Goal: Task Accomplishment & Management: Complete application form

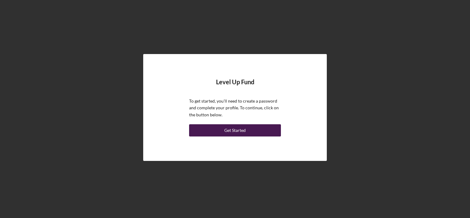
click at [244, 129] on div "Get Started" at bounding box center [234, 130] width 21 height 12
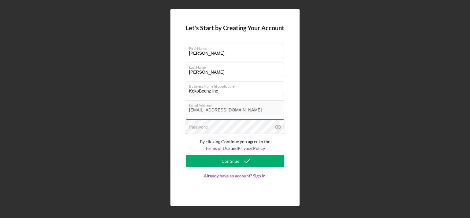
click at [214, 122] on div "Password" at bounding box center [235, 127] width 98 height 15
click at [205, 126] on label "Password" at bounding box center [198, 127] width 19 height 5
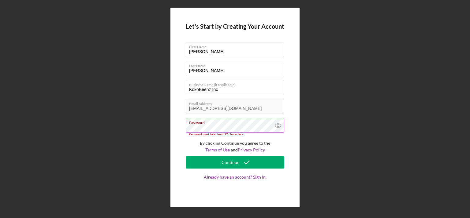
click at [279, 125] on icon at bounding box center [278, 126] width 2 height 2
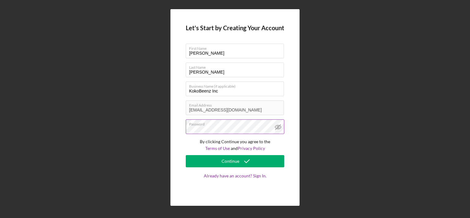
click at [278, 128] on icon at bounding box center [278, 127] width 2 height 2
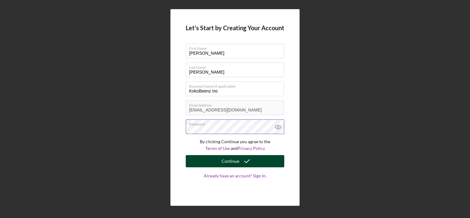
click at [243, 161] on icon "submit" at bounding box center [246, 161] width 15 height 15
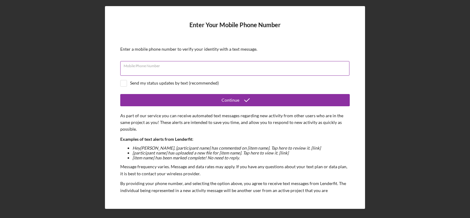
click at [184, 67] on div "Mobile Phone Number" at bounding box center [234, 68] width 229 height 15
type input "[PHONE_NUMBER]"
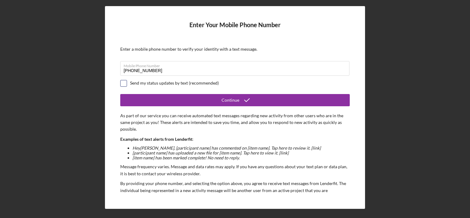
click at [124, 83] on input "checkbox" at bounding box center [123, 83] width 6 height 6
checkbox input "true"
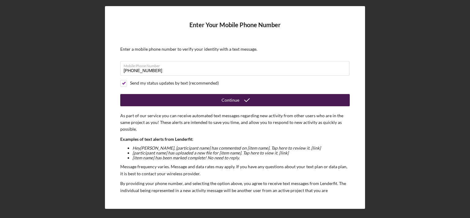
click at [229, 101] on div "Continue" at bounding box center [230, 100] width 18 height 12
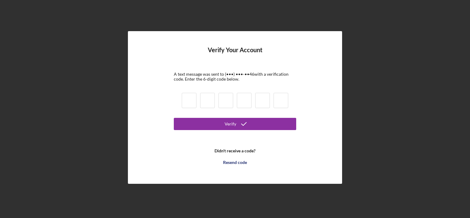
click at [192, 101] on input at bounding box center [189, 100] width 15 height 15
type input "1"
type input "5"
type input "4"
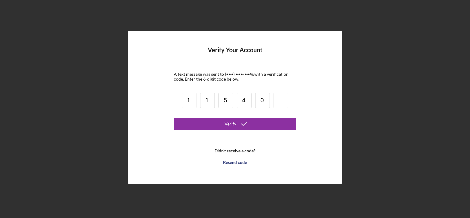
type input "0"
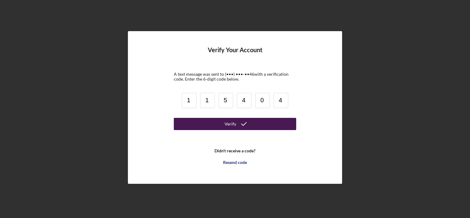
type input "4"
click at [241, 122] on icon "submit" at bounding box center [243, 124] width 15 height 15
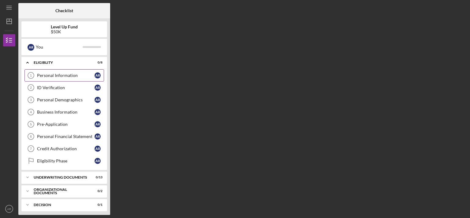
click at [78, 73] on div "Personal Information" at bounding box center [65, 75] width 57 height 5
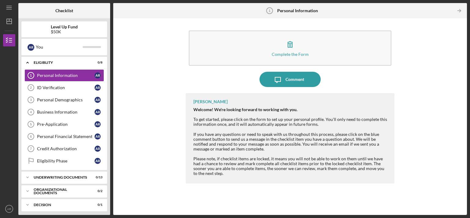
click at [170, 113] on div "Complete the Form Form Icon/Message Comment [PERSON_NAME] Welcome! We're lookin…" at bounding box center [289, 116] width 347 height 191
click at [454, 196] on div "Complete the Form Form Icon/Message Comment [PERSON_NAME] Welcome! We're lookin…" at bounding box center [289, 116] width 347 height 191
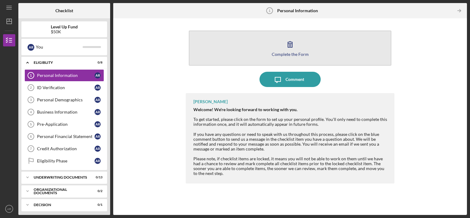
click at [306, 58] on button "Complete the Form Form" at bounding box center [290, 48] width 202 height 35
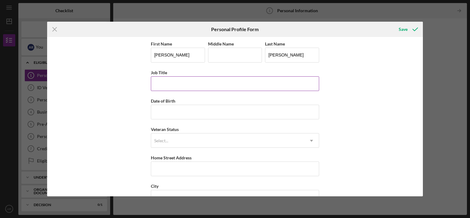
click at [211, 88] on input "Job Title" at bounding box center [235, 83] width 168 height 15
type input "CEO"
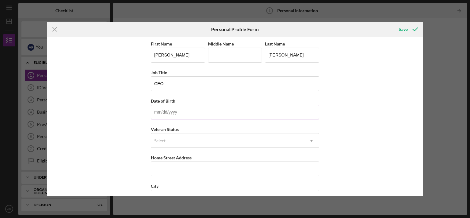
click at [187, 110] on input "Date of Birth" at bounding box center [235, 112] width 168 height 15
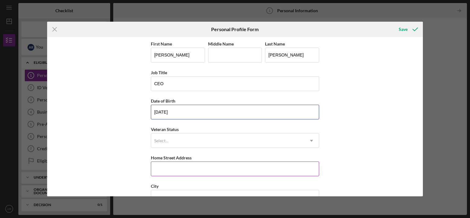
type input "[DATE]"
click at [206, 173] on input "Home Street Address" at bounding box center [235, 169] width 168 height 15
type input "[STREET_ADDRESS]"
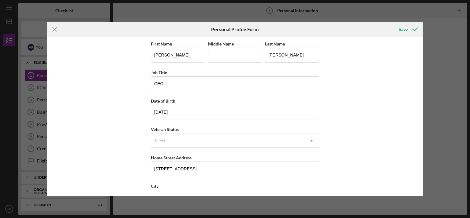
scroll to position [73, 0]
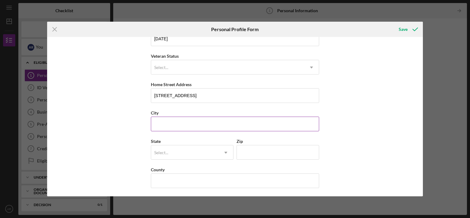
click at [169, 121] on input "City" at bounding box center [235, 124] width 168 height 15
type input "[GEOGRAPHIC_DATA]"
type input "[US_STATE]"
type input "29582"
type input "[GEOGRAPHIC_DATA]"
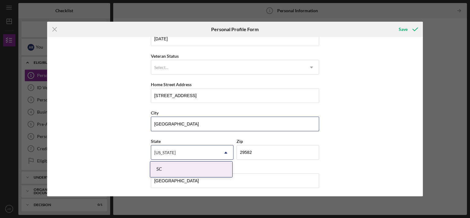
type input "[GEOGRAPHIC_DATA]"
click at [421, 190] on div "First Name [PERSON_NAME] Middle Name Last Name [PERSON_NAME] Job Title CEO Date…" at bounding box center [235, 116] width 376 height 159
click at [56, 29] on icon "Icon/Menu Close" at bounding box center [54, 29] width 15 height 15
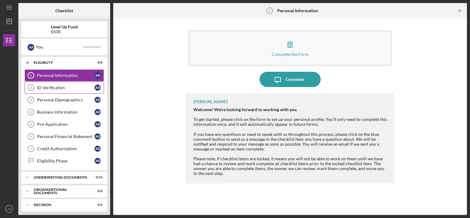
click at [48, 89] on div "ID Verification" at bounding box center [65, 87] width 57 height 5
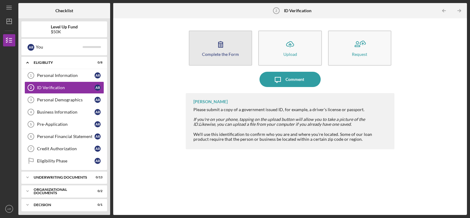
click at [219, 53] on div "Complete the Form" at bounding box center [220, 54] width 37 height 5
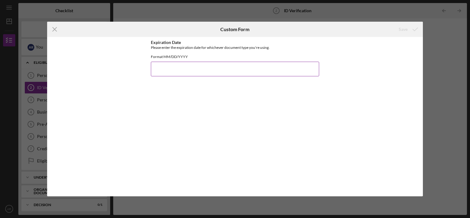
click at [185, 72] on input "Expiration Date" at bounding box center [235, 69] width 168 height 15
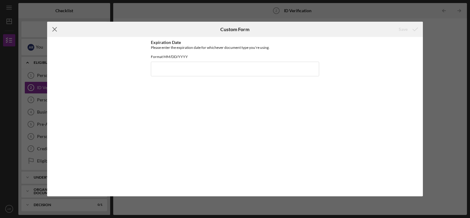
click at [55, 29] on icon "Icon/Menu Close" at bounding box center [54, 29] width 15 height 15
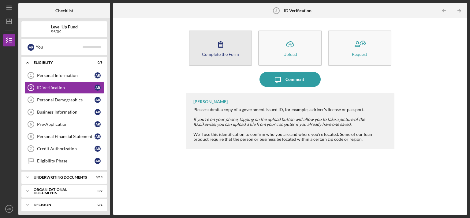
click at [221, 52] on div "Complete the Form" at bounding box center [220, 54] width 37 height 5
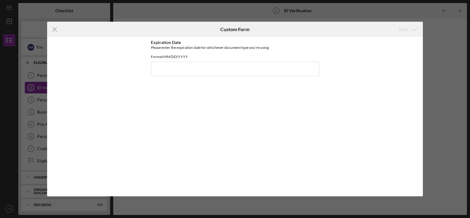
click at [148, 59] on div "Expiration Date Please enter the expiration date for whichever document type yo…" at bounding box center [235, 116] width 376 height 159
click at [53, 31] on icon "Icon/Menu Close" at bounding box center [54, 29] width 15 height 15
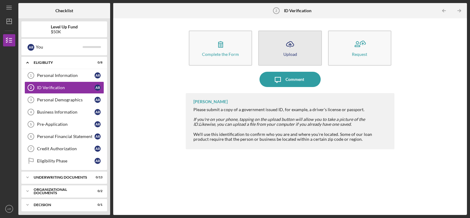
click at [287, 54] on div "Upload" at bounding box center [290, 54] width 14 height 5
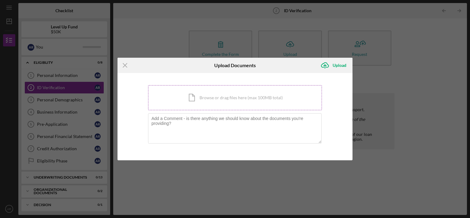
click at [221, 100] on div "Icon/Document Browse or drag files here (max 100MB total) Tap to choose files o…" at bounding box center [235, 97] width 174 height 25
click at [127, 63] on icon "Icon/Menu Close" at bounding box center [124, 65] width 15 height 15
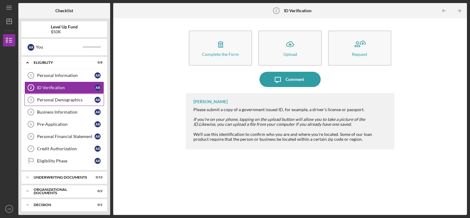
click at [85, 98] on div "Personal Demographics" at bounding box center [65, 100] width 57 height 5
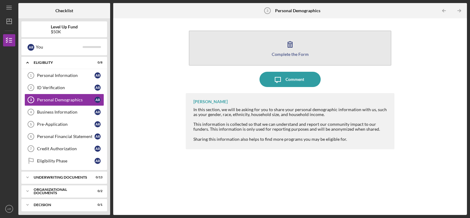
click at [269, 54] on button "Complete the Form Form" at bounding box center [290, 48] width 202 height 35
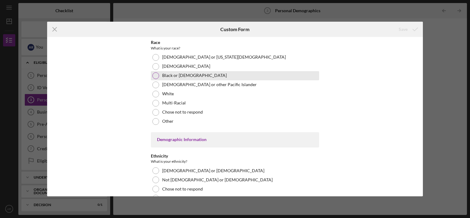
click at [157, 73] on div at bounding box center [155, 75] width 7 height 7
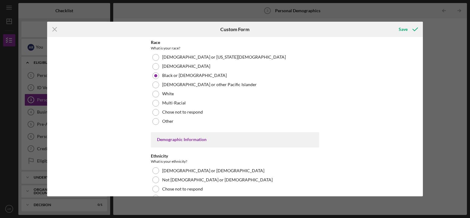
click at [420, 140] on div "Race What is your race? [DEMOGRAPHIC_DATA] or [US_STATE][DEMOGRAPHIC_DATA] Blac…" at bounding box center [235, 116] width 376 height 159
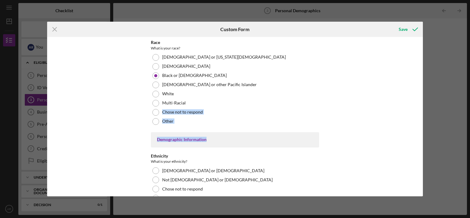
drag, startPoint x: 421, startPoint y: 106, endPoint x: 383, endPoint y: 141, distance: 51.3
click at [383, 141] on div "Race What is your race? [DEMOGRAPHIC_DATA] or [US_STATE][DEMOGRAPHIC_DATA] Blac…" at bounding box center [235, 116] width 376 height 159
click at [420, 194] on div "Race What is your race? [DEMOGRAPHIC_DATA] or [US_STATE][DEMOGRAPHIC_DATA] Blac…" at bounding box center [235, 116] width 376 height 159
click at [219, 139] on div "Demographic Information" at bounding box center [235, 139] width 156 height 5
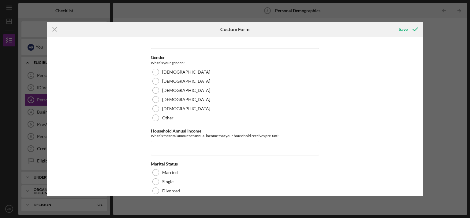
scroll to position [204, 0]
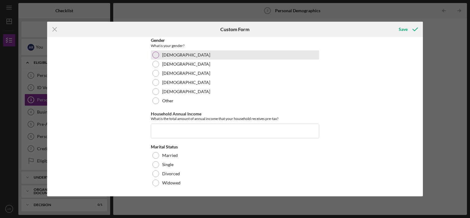
click at [154, 54] on div at bounding box center [155, 55] width 7 height 7
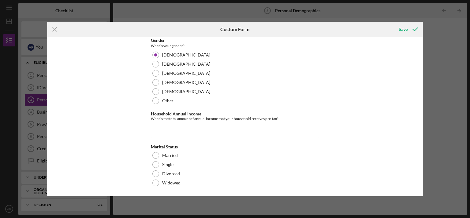
click at [172, 129] on input "Household Annual Income" at bounding box center [235, 131] width 168 height 15
type input "$4"
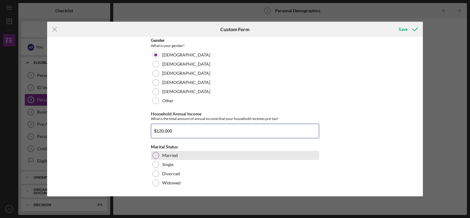
type input "$120,000"
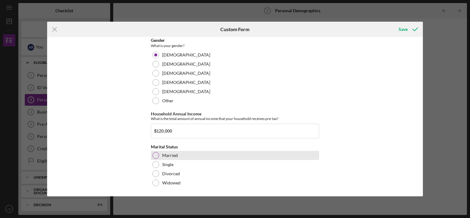
click at [157, 155] on div at bounding box center [155, 155] width 7 height 7
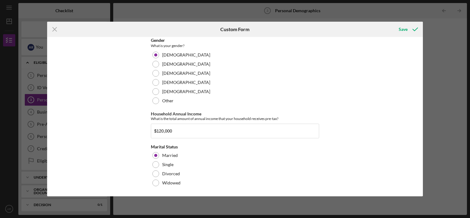
scroll to position [65, 0]
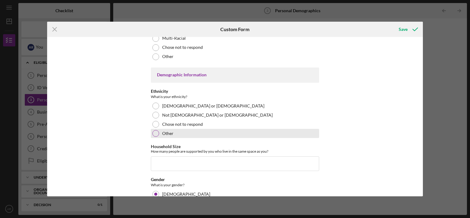
click at [155, 132] on div at bounding box center [155, 133] width 7 height 7
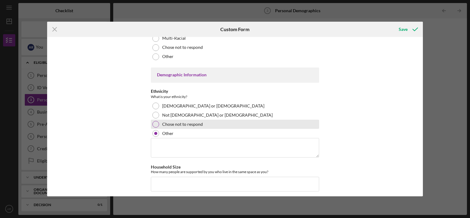
click at [156, 124] on div at bounding box center [155, 124] width 7 height 7
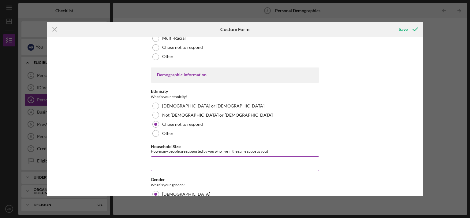
click at [167, 159] on input "Household Size" at bounding box center [235, 164] width 168 height 15
type input "3"
click at [420, 54] on div "Race What is your race? [DEMOGRAPHIC_DATA] or [US_STATE][DEMOGRAPHIC_DATA] Blac…" at bounding box center [235, 116] width 376 height 159
drag, startPoint x: 420, startPoint y: 54, endPoint x: 421, endPoint y: 65, distance: 11.9
click at [421, 65] on div "Race What is your race? [DEMOGRAPHIC_DATA] or [US_STATE][DEMOGRAPHIC_DATA] Blac…" at bounding box center [235, 116] width 376 height 159
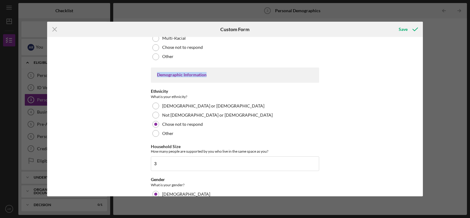
scroll to position [0, 0]
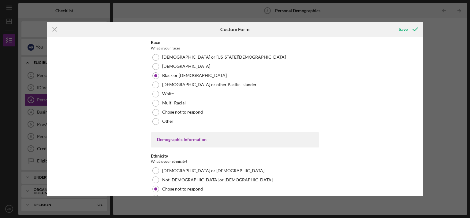
click at [419, 187] on div "Race What is your race? [DEMOGRAPHIC_DATA] or [US_STATE][DEMOGRAPHIC_DATA] Blac…" at bounding box center [235, 116] width 376 height 159
click at [402, 29] on div "Save" at bounding box center [402, 29] width 9 height 12
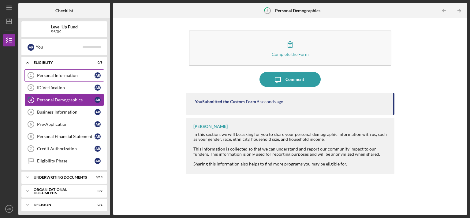
click at [83, 73] on div "Personal Information" at bounding box center [65, 75] width 57 height 5
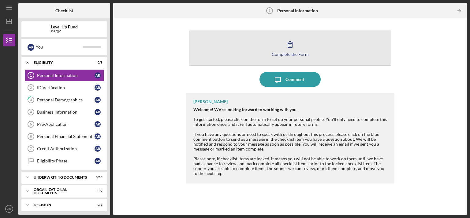
click at [265, 54] on button "Complete the Form Form" at bounding box center [290, 48] width 202 height 35
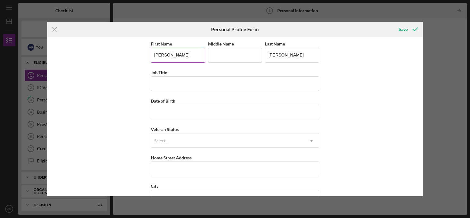
click at [160, 55] on input "[PERSON_NAME]" at bounding box center [178, 55] width 54 height 15
type input "[PERSON_NAME]"
click at [230, 56] on input "Middle Name" at bounding box center [235, 55] width 54 height 15
type input "[PERSON_NAME]"
click at [181, 86] on input "Job Title" at bounding box center [235, 83] width 168 height 15
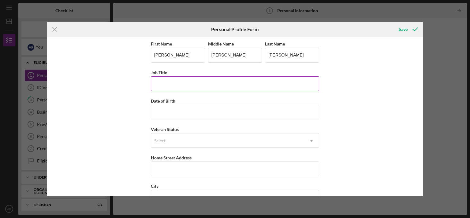
type input "CEO"
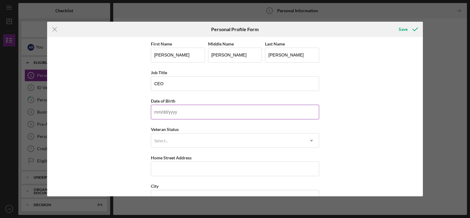
click at [185, 113] on input "Date of Birth" at bounding box center [235, 112] width 168 height 15
type input "[DATE]"
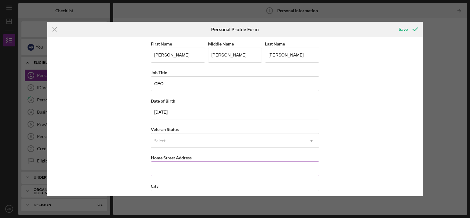
click at [198, 171] on input "Home Street Address" at bounding box center [235, 169] width 168 height 15
type input "[STREET_ADDRESS]"
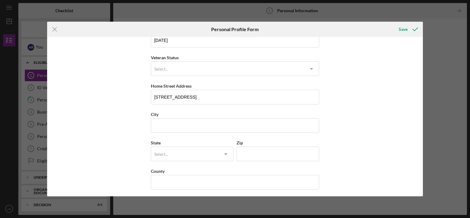
scroll to position [73, 0]
click at [199, 124] on input "City" at bounding box center [235, 124] width 168 height 15
type input "[GEOGRAPHIC_DATA]"
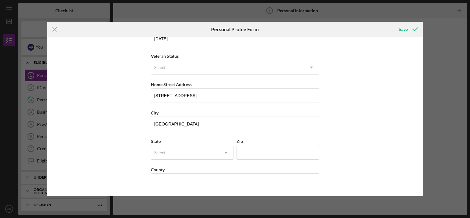
type input "[US_STATE]"
type input "29582"
type input "[US_STATE]"
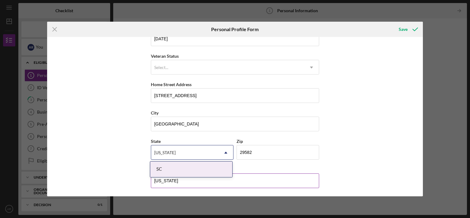
click at [177, 182] on input "[US_STATE]" at bounding box center [235, 181] width 168 height 15
click at [405, 28] on div "Save" at bounding box center [402, 29] width 9 height 12
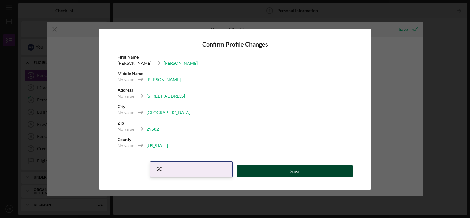
click at [295, 172] on div "Save" at bounding box center [294, 171] width 9 height 12
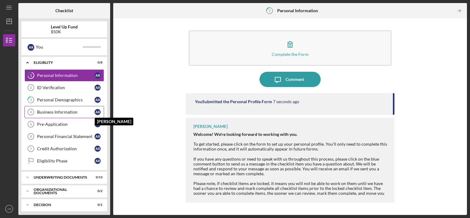
click at [94, 112] on div "A R" at bounding box center [97, 112] width 6 height 6
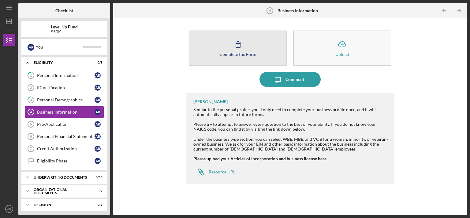
click at [230, 49] on button "Complete the Form Form" at bounding box center [238, 48] width 98 height 35
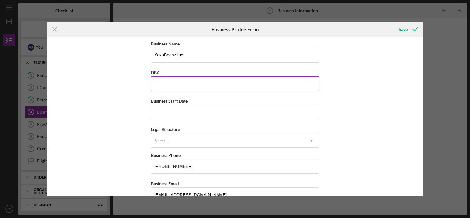
click at [194, 84] on input "DBA" at bounding box center [235, 83] width 168 height 15
click at [182, 55] on input "KokoBeenz Inc" at bounding box center [235, 55] width 168 height 15
type input "Kokobeenz LLC"
type input "[STREET_ADDRESS]"
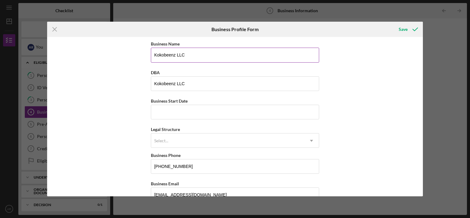
type input "[GEOGRAPHIC_DATA]"
type input "[US_STATE]"
type input "29582"
type input "[US_STATE]"
click at [189, 86] on input "Kokobeenz LLC" at bounding box center [235, 83] width 168 height 15
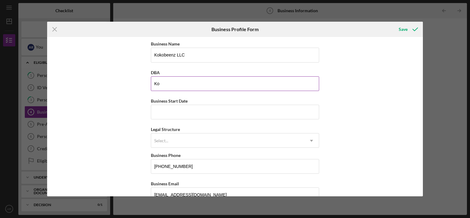
type input "K"
type input "Weight and Wellbeing"
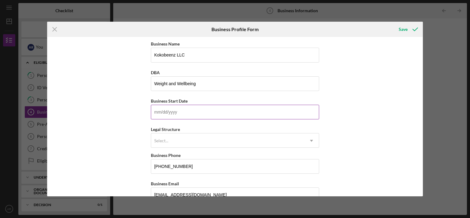
click at [177, 109] on input "Business Start Date" at bounding box center [235, 112] width 168 height 15
type input "0m/dd/yyyy"
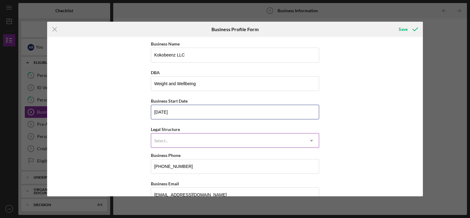
type input "[DATE]"
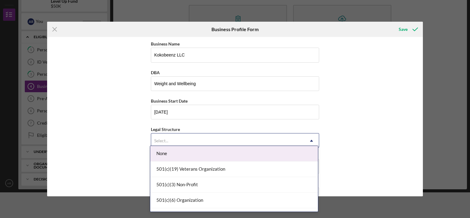
click at [180, 140] on div "Select..." at bounding box center [227, 141] width 153 height 14
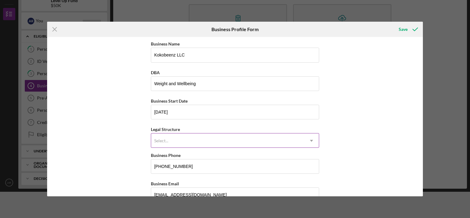
click at [310, 139] on icon "Icon/Dropdown Arrow" at bounding box center [311, 141] width 15 height 15
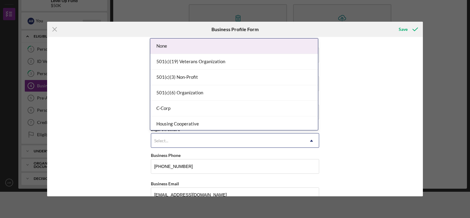
click at [310, 139] on icon "Icon/Dropdown Arrow" at bounding box center [311, 141] width 15 height 15
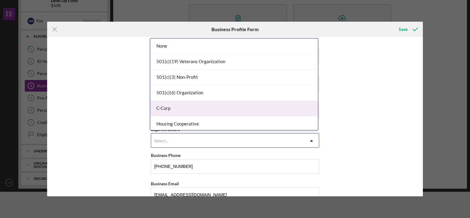
click at [225, 104] on div "C-Corp" at bounding box center [234, 109] width 168 height 16
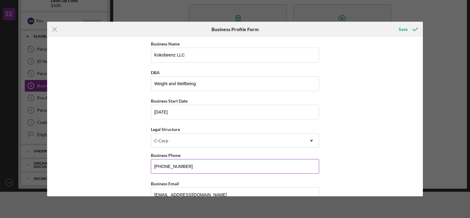
click at [189, 166] on input "[PHONE_NUMBER]" at bounding box center [235, 166] width 168 height 15
type input "(7##) ###-####"
type input "[PHONE_NUMBER]"
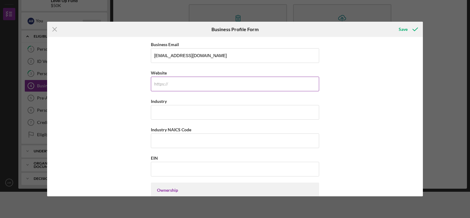
click at [233, 85] on input "Website" at bounding box center [235, 84] width 168 height 15
type input "https:/"
type input "[DOMAIN_NAME]"
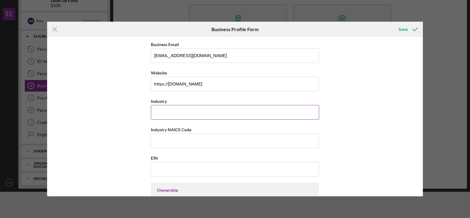
click at [181, 115] on input "Industry" at bounding box center [235, 112] width 168 height 15
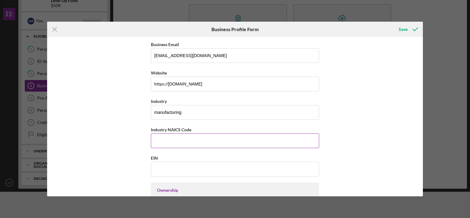
click at [175, 142] on input "Industry NAICS Code" at bounding box center [235, 141] width 168 height 15
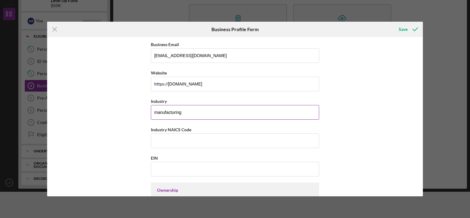
click at [184, 112] on input "manufacturing" at bounding box center [235, 112] width 168 height 15
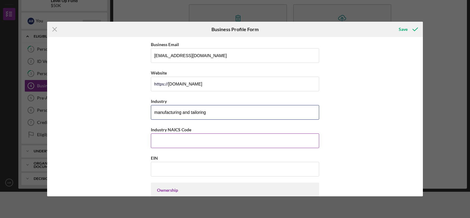
type input "manufacturing and tailoring"
click at [169, 139] on input "Industry NAICS Code" at bounding box center [235, 141] width 168 height 15
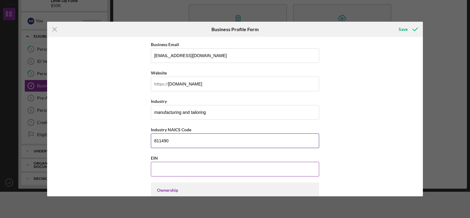
type input "811490"
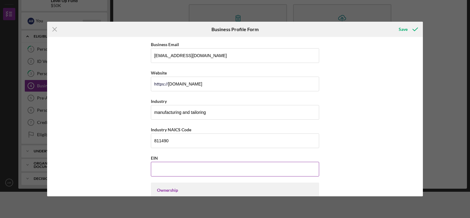
click at [170, 169] on input "EIN" at bounding box center [235, 169] width 168 height 15
type input "[US_EMPLOYER_IDENTIFICATION_NUMBER]"
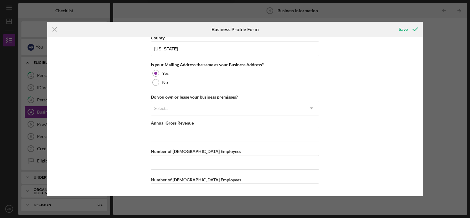
scroll to position [464, 0]
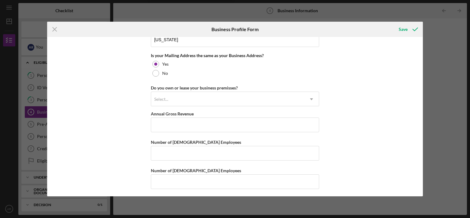
click at [420, 92] on div "Business Name Kokobeenz LLC DBA Weight and Wellbeing Business Start Date [DATE]…" at bounding box center [235, 116] width 376 height 159
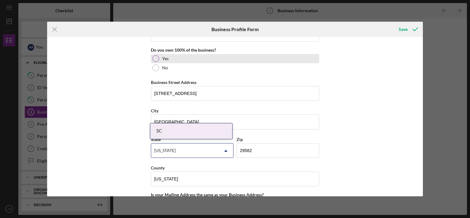
click at [155, 57] on div at bounding box center [155, 58] width 7 height 7
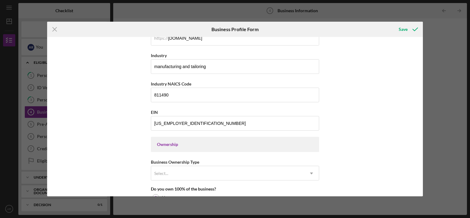
scroll to position [0, 0]
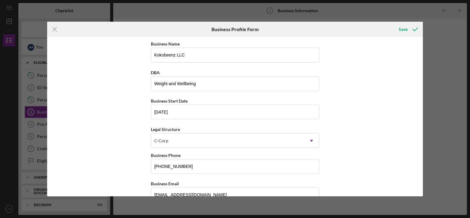
click at [421, 125] on div "Business Name Kokobeenz LLC DBA Weight and Wellbeing Business Start Date [DATE]…" at bounding box center [235, 116] width 376 height 159
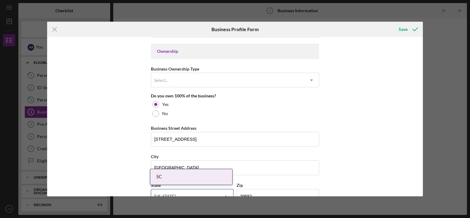
scroll to position [418, 0]
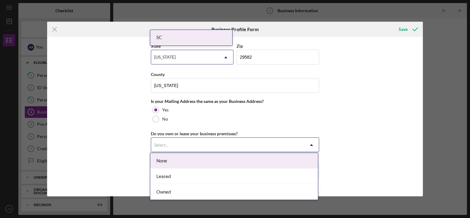
click at [311, 144] on icon "Icon/Dropdown Arrow" at bounding box center [311, 145] width 15 height 15
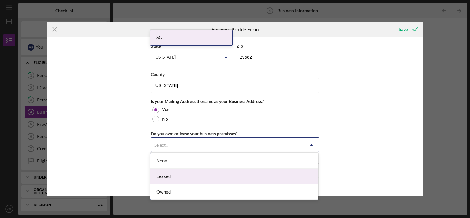
click at [197, 179] on div "Leased" at bounding box center [234, 177] width 168 height 16
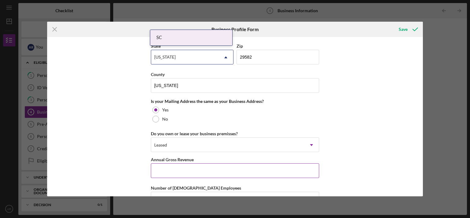
click at [214, 169] on input "Annual Gross Revenue" at bounding box center [235, 171] width 168 height 15
type input "$220,000"
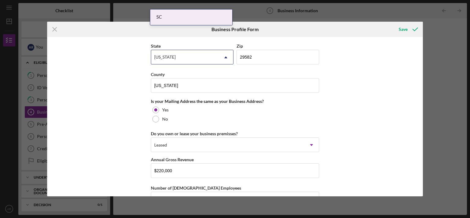
scroll to position [464, 0]
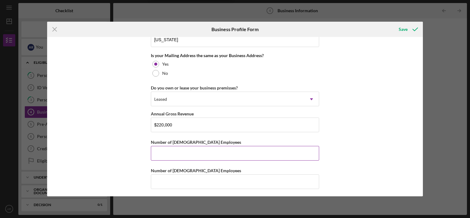
click at [203, 154] on input "Number of [DEMOGRAPHIC_DATA] Employees" at bounding box center [235, 153] width 168 height 15
type input "4"
click at [203, 181] on input "Number of [DEMOGRAPHIC_DATA] Employees" at bounding box center [235, 182] width 168 height 15
type input "1"
type input "2"
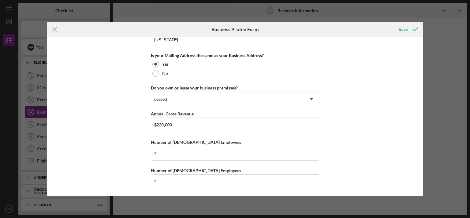
click at [421, 188] on div "Business Name Kokobeenz LLC DBA Weight and Wellbeing Business Start Date [DATE]…" at bounding box center [235, 116] width 376 height 159
click at [406, 31] on div "Save" at bounding box center [402, 29] width 9 height 12
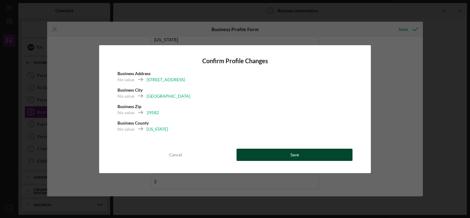
click at [293, 157] on div "Save" at bounding box center [294, 155] width 9 height 12
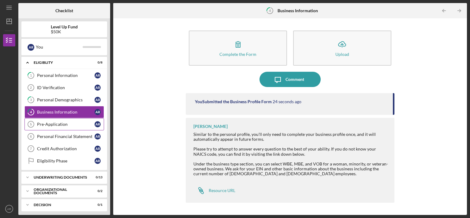
click at [67, 124] on div "Pre-Application" at bounding box center [65, 124] width 57 height 5
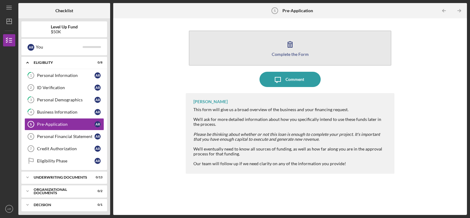
click at [286, 56] on div "Complete the Form" at bounding box center [290, 54] width 37 height 5
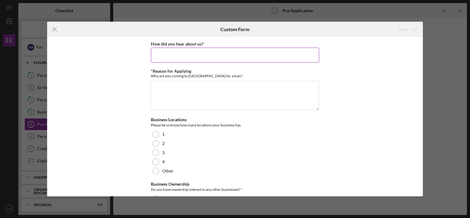
click at [172, 54] on input "How did you hear about us?" at bounding box center [235, 55] width 168 height 15
type input "online"
click at [163, 89] on textarea "*Reason for Applying" at bounding box center [235, 95] width 168 height 29
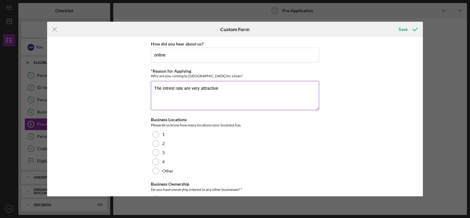
click at [169, 89] on textarea "The intrest rate are very attractive" at bounding box center [235, 95] width 168 height 29
click at [224, 91] on textarea "The interest rate are very attractive" at bounding box center [235, 95] width 168 height 29
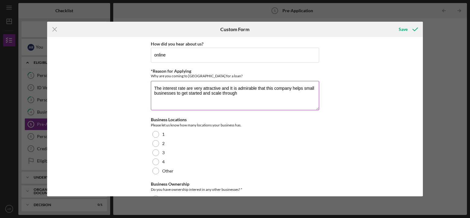
click at [201, 95] on textarea "The interest rate are very attractive and It is admirable that this company hel…" at bounding box center [235, 95] width 168 height 29
click at [236, 93] on textarea "The interest rate are very attractive and It is admirable that this company hel…" at bounding box center [235, 95] width 168 height 29
click at [197, 99] on textarea "The interest rate are very attractive and It is admirable that this company hel…" at bounding box center [235, 95] width 168 height 29
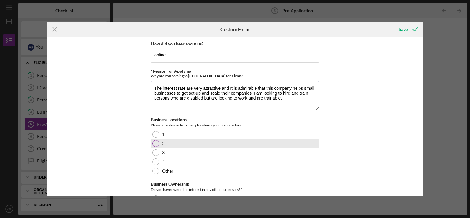
type textarea "The interest rate are very attractive and It is admirable that this company hel…"
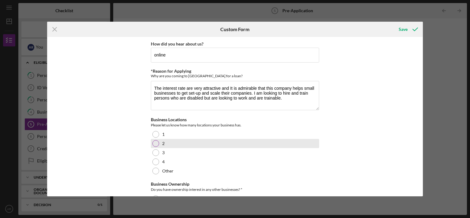
click at [157, 144] on div at bounding box center [155, 143] width 7 height 7
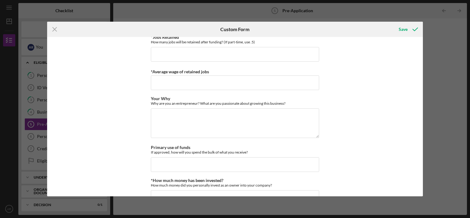
scroll to position [613, 0]
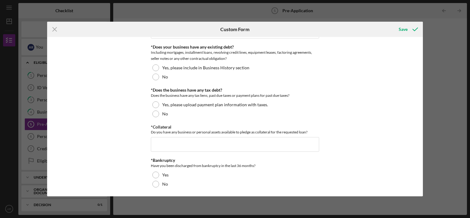
click at [420, 114] on div "How did you hear about us? online *Reason for Applying Why are you coming to us…" at bounding box center [235, 116] width 376 height 159
click at [419, 57] on div "How did you hear about us? online *Reason for Applying Why are you coming to us…" at bounding box center [235, 116] width 376 height 159
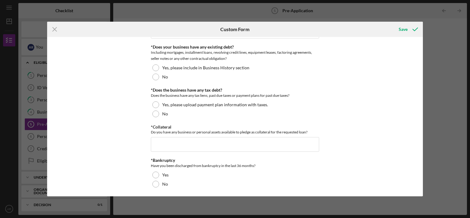
click at [419, 57] on div "How did you hear about us? online *Reason for Applying Why are you coming to us…" at bounding box center [235, 116] width 376 height 159
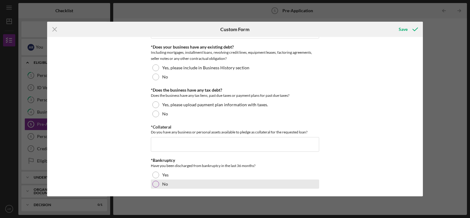
click at [155, 183] on div at bounding box center [155, 184] width 7 height 7
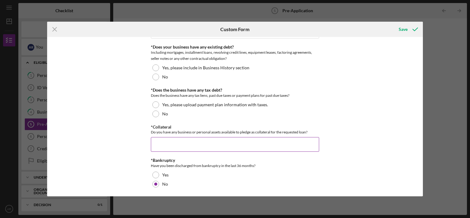
click at [161, 145] on input "*Collateral" at bounding box center [235, 144] width 168 height 15
click at [164, 143] on input "Machineery and cash" at bounding box center [235, 144] width 168 height 15
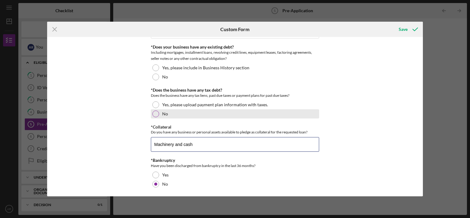
type input "Machinery and cash"
click at [155, 113] on div at bounding box center [155, 114] width 7 height 7
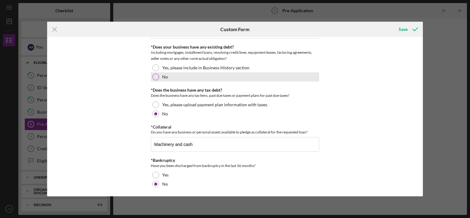
click at [156, 76] on div at bounding box center [155, 77] width 7 height 7
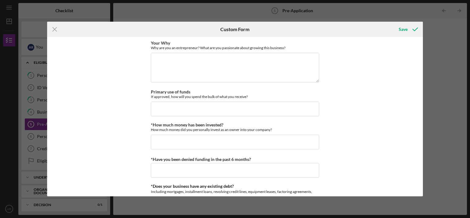
scroll to position [195, 0]
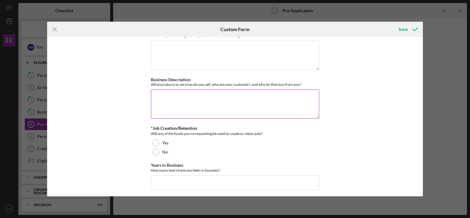
click at [154, 94] on textarea "Business Description" at bounding box center [235, 104] width 168 height 29
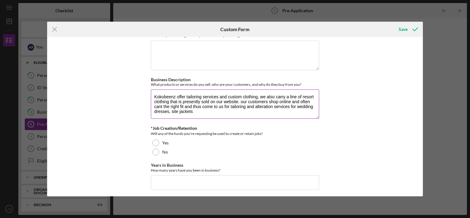
click at [177, 111] on textarea "Kokobeenz offer tailoring services and custom clothing, we also carry a line of…" at bounding box center [235, 104] width 168 height 29
click at [197, 111] on textarea "Kokobeenz offer tailoring services and custom clothing, we also carry a line of…" at bounding box center [235, 104] width 168 height 29
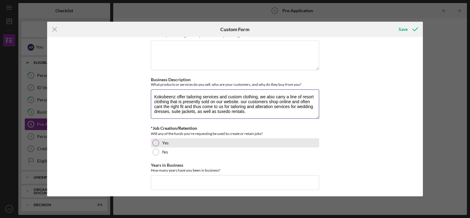
type textarea "Kokobeenz offer tailoring services and custom clothing, we also carry a line of…"
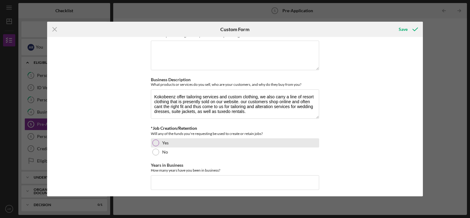
click at [157, 143] on div at bounding box center [155, 143] width 7 height 7
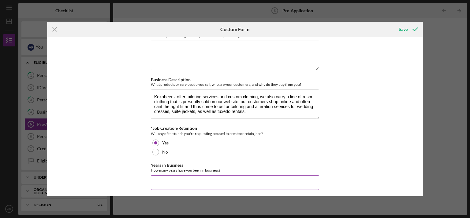
click at [171, 187] on input "Years in Business" at bounding box center [235, 183] width 168 height 15
type input "4.5"
drag, startPoint x: 176, startPoint y: 191, endPoint x: 177, endPoint y: 179, distance: 12.3
click at [420, 177] on div "How did you hear about us? online *Reason for Applying Why are you coming to us…" at bounding box center [235, 116] width 376 height 159
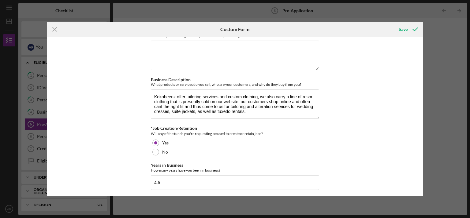
click at [420, 60] on div "How did you hear about us? online *Reason for Applying Why are you coming to us…" at bounding box center [235, 116] width 376 height 159
click at [421, 109] on div "How did you hear about us? online *Reason for Applying Why are you coming to us…" at bounding box center [235, 116] width 376 height 159
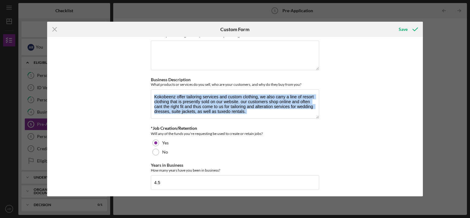
click at [421, 109] on div "How did you hear about us? online *Reason for Applying Why are you coming to us…" at bounding box center [235, 116] width 376 height 159
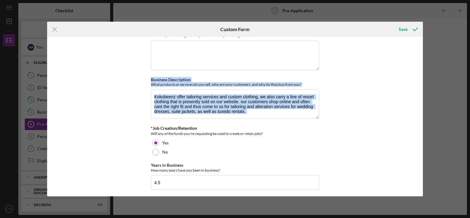
click at [421, 110] on div "How did you hear about us? online *Reason for Applying Why are you coming to us…" at bounding box center [235, 116] width 376 height 159
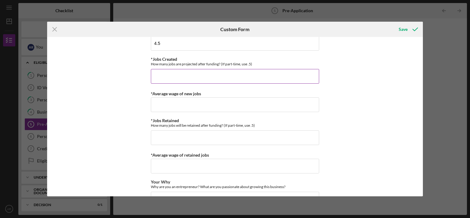
click at [180, 78] on input "*Jobs Created" at bounding box center [235, 76] width 168 height 15
type input "5"
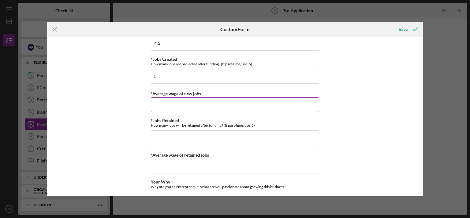
click at [170, 107] on input "*Average wage of new jobs" at bounding box center [235, 105] width 168 height 15
type input "$15"
click at [211, 141] on input "*Jobs Retained" at bounding box center [235, 138] width 168 height 15
type input "10"
click at [181, 170] on input "*Average wage of retained jobs" at bounding box center [235, 166] width 168 height 15
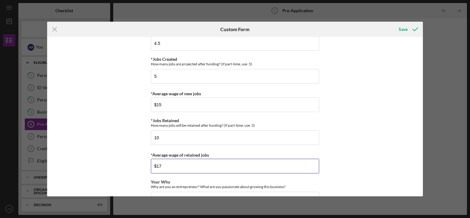
type input "$17"
click at [419, 178] on div "How did you hear about us? online *Reason for Applying Why are you coming to us…" at bounding box center [235, 116] width 376 height 159
click at [423, 182] on div "Icon/Menu Close Custom Form Save How did you hear about us? online *Reason for …" at bounding box center [235, 109] width 470 height 218
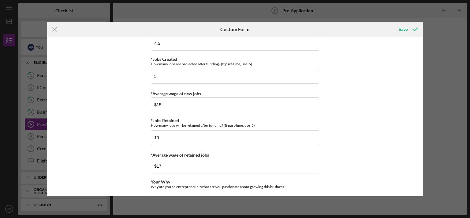
click at [423, 182] on div "Icon/Menu Close Custom Form Save How did you hear about us? online *Reason for …" at bounding box center [235, 109] width 470 height 218
click at [420, 87] on div "How did you hear about us? online *Reason for Applying Why are you coming to us…" at bounding box center [235, 116] width 376 height 159
click at [420, 106] on div "How did you hear about us? online *Reason for Applying Why are you coming to us…" at bounding box center [235, 116] width 376 height 159
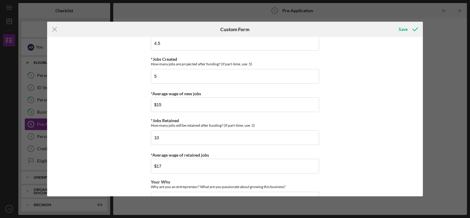
click at [420, 151] on div "How did you hear about us? online *Reason for Applying Why are you coming to us…" at bounding box center [235, 116] width 376 height 159
drag, startPoint x: 420, startPoint y: 151, endPoint x: 422, endPoint y: 156, distance: 5.5
click at [422, 156] on div "How did you hear about us? online *Reason for Applying Why are you coming to us…" at bounding box center [235, 116] width 376 height 159
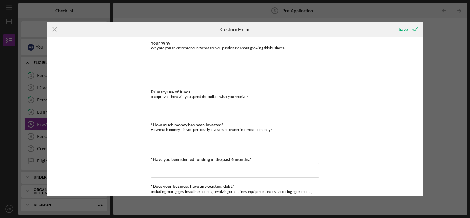
click at [158, 57] on textarea "Your Why" at bounding box center [235, 67] width 168 height 29
click at [162, 61] on textarea "I nhave been an entreprenure for the last 25 yrs" at bounding box center [235, 67] width 168 height 29
click at [197, 60] on textarea "I have been an entreprenure for the last 25 yrs" at bounding box center [235, 67] width 168 height 29
click at [241, 63] on textarea "I have been an entrepreneur for the last 25 yrs" at bounding box center [235, 67] width 168 height 29
click at [273, 60] on textarea "I have been an entrepreneur for the last 25 yrs. I enjoy leading and seeing gro…" at bounding box center [235, 67] width 168 height 29
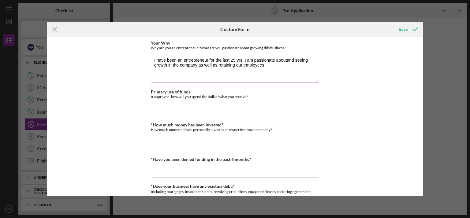
click at [307, 61] on textarea "I have been an entrepreneur for the last 25 yrs. I am passionate aboutand seein…" at bounding box center [235, 67] width 168 height 29
click at [240, 65] on textarea "I have been an entrepreneur for the last 25 yrs. I am passionate about growth i…" at bounding box center [235, 67] width 168 height 29
type textarea "I have been an entrepreneur for the last 25 yrs. I am passionate about growth i…"
click at [165, 107] on input "Primary use of funds" at bounding box center [235, 109] width 168 height 15
type input "I"
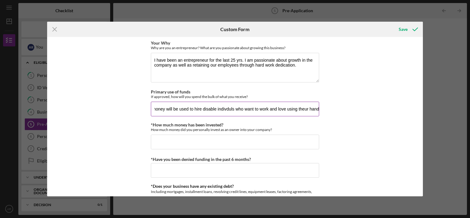
scroll to position [0, 11]
click at [298, 109] on input "the money will be used to hire disable indivduls who want to work and love usin…" at bounding box center [235, 109] width 168 height 15
click at [224, 110] on input "the money will be used to hire disable indivduls who want to work and love usin…" at bounding box center [235, 109] width 168 height 15
click at [201, 107] on input "the money will be used to hire disable individuals who want to work and love us…" at bounding box center [235, 109] width 168 height 15
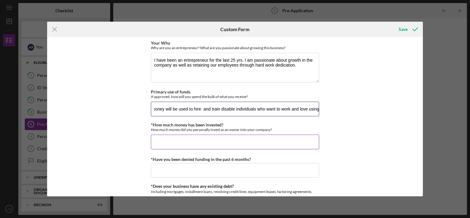
type input "the money will be used to hire and train disable individuals who want to work a…"
click at [183, 141] on input "*How much money has been invested?" at bounding box center [235, 142] width 168 height 15
type input "$60,000"
click at [190, 170] on input "*Have you been denied funding in the past 6 months?" at bounding box center [235, 170] width 168 height 15
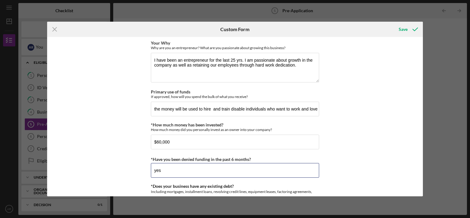
type input "yes"
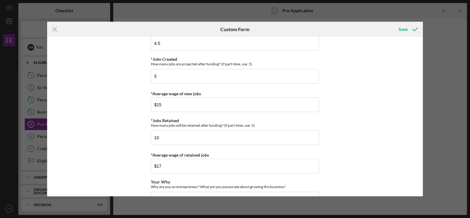
scroll to position [56, 0]
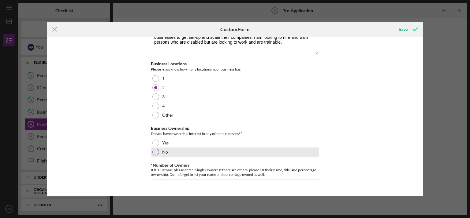
click at [155, 153] on div at bounding box center [155, 152] width 7 height 7
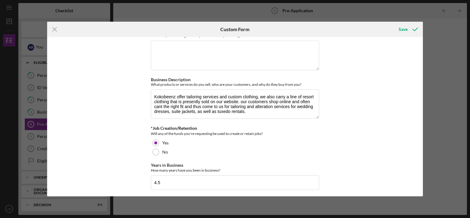
scroll to position [474, 0]
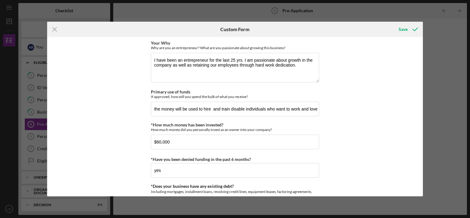
click at [418, 68] on div "How did you hear about us? online *Reason for Applying Why are you coming to us…" at bounding box center [235, 116] width 376 height 159
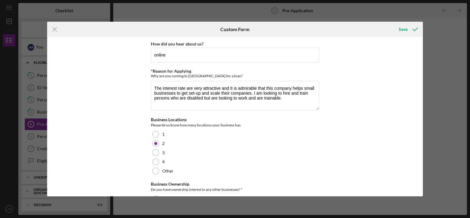
scroll to position [139, 0]
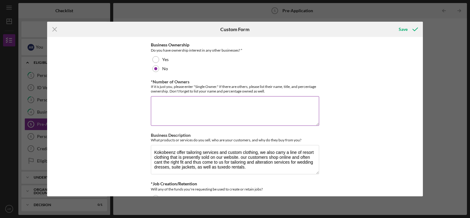
click at [224, 105] on textarea "*Number of Owners" at bounding box center [235, 110] width 168 height 29
type textarea "Single owner"
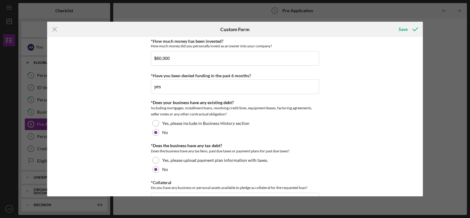
scroll to position [418, 0]
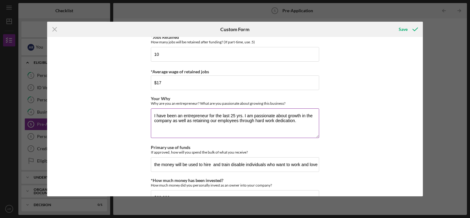
click at [300, 116] on textarea "I have been an entrepreneur for the last 25 yrs. I am passionate about growth i…" at bounding box center [235, 123] width 168 height 29
click at [168, 120] on textarea "I have been an entrepreneur for the last 25 yrs. I am passionate about growth a…" at bounding box center [235, 123] width 168 height 29
click at [209, 120] on textarea "I have been an entrepreneur for the last 25 yrs. I am passionate about growth a…" at bounding box center [235, 123] width 168 height 29
click at [301, 121] on textarea "I have been an entrepreneur for the last 25 yrs. I am passionate about growth a…" at bounding box center [235, 123] width 168 height 29
click at [250, 120] on textarea "I have been an entrepreneur for the last 25 yrs. I am passionate about growth a…" at bounding box center [235, 123] width 168 height 29
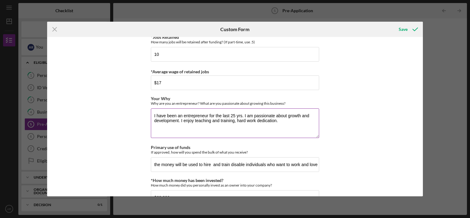
click at [277, 119] on textarea "I have been an entrepreneur for the last 25 yrs. I am passionate about growth a…" at bounding box center [235, 123] width 168 height 29
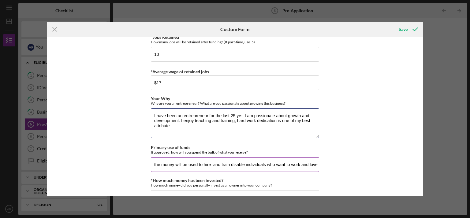
type textarea "I have been an entrepreneur for the last 25 yrs. I am passionate about growth a…"
click at [155, 165] on input "the money will be used to hire and train disable individuals who want to work a…" at bounding box center [235, 164] width 168 height 15
click at [213, 164] on input "The money will be used to hire and train disable individuals who want to work a…" at bounding box center [235, 164] width 168 height 15
type input "The money will be used to hire and train disable individuals who want to work a…"
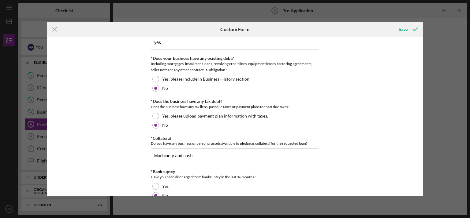
scroll to position [613, 0]
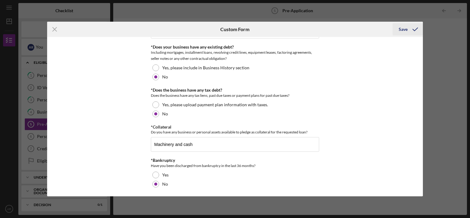
click at [404, 28] on div "Save" at bounding box center [402, 29] width 9 height 12
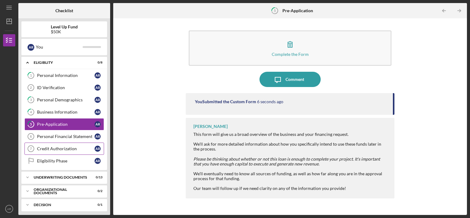
click at [74, 147] on div "Credit Authorization" at bounding box center [65, 148] width 57 height 5
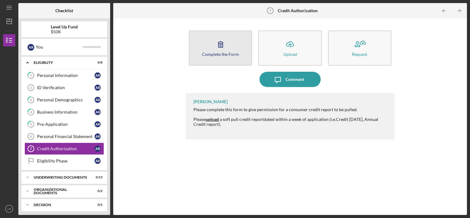
click at [210, 57] on button "Complete the Form Form" at bounding box center [220, 48] width 63 height 35
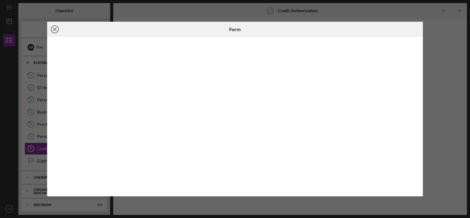
click at [55, 28] on icon "Icon/Close" at bounding box center [54, 29] width 15 height 15
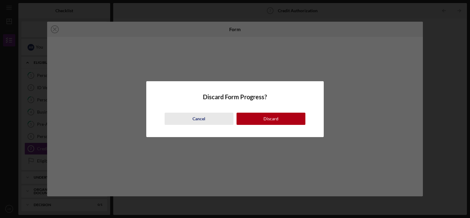
click at [199, 120] on div "Cancel" at bounding box center [198, 119] width 13 height 12
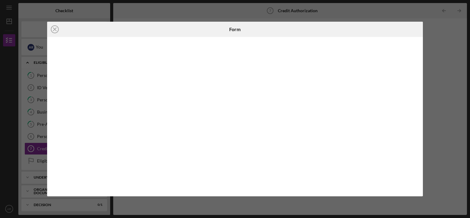
click at [175, 10] on div "Icon/Close Form" at bounding box center [235, 109] width 470 height 218
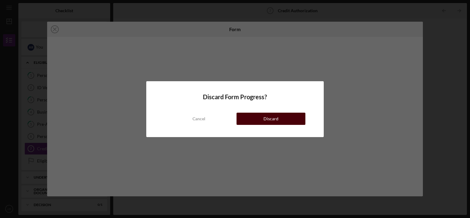
click at [283, 119] on button "Discard" at bounding box center [270, 119] width 69 height 12
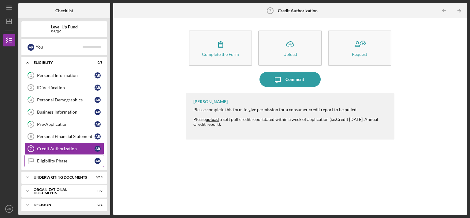
click at [52, 162] on div "Eligibility Phase" at bounding box center [65, 161] width 57 height 5
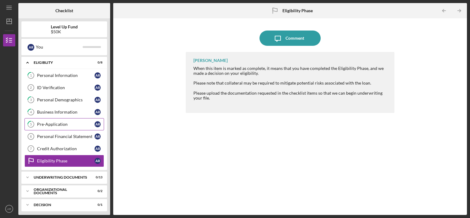
click at [76, 123] on div "Pre-Application" at bounding box center [65, 124] width 57 height 5
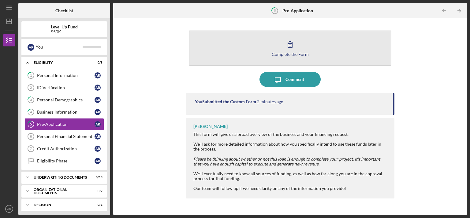
click at [264, 55] on button "Complete the Form Form" at bounding box center [290, 48] width 202 height 35
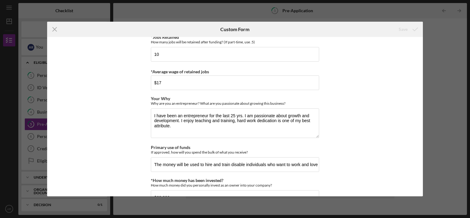
scroll to position [536, 0]
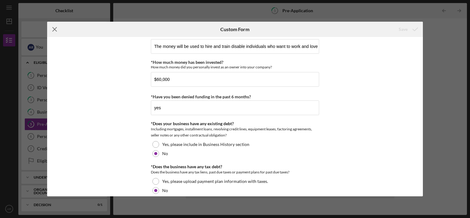
click at [54, 29] on icon "Icon/Menu Close" at bounding box center [54, 29] width 15 height 15
